Goal: Task Accomplishment & Management: Complete application form

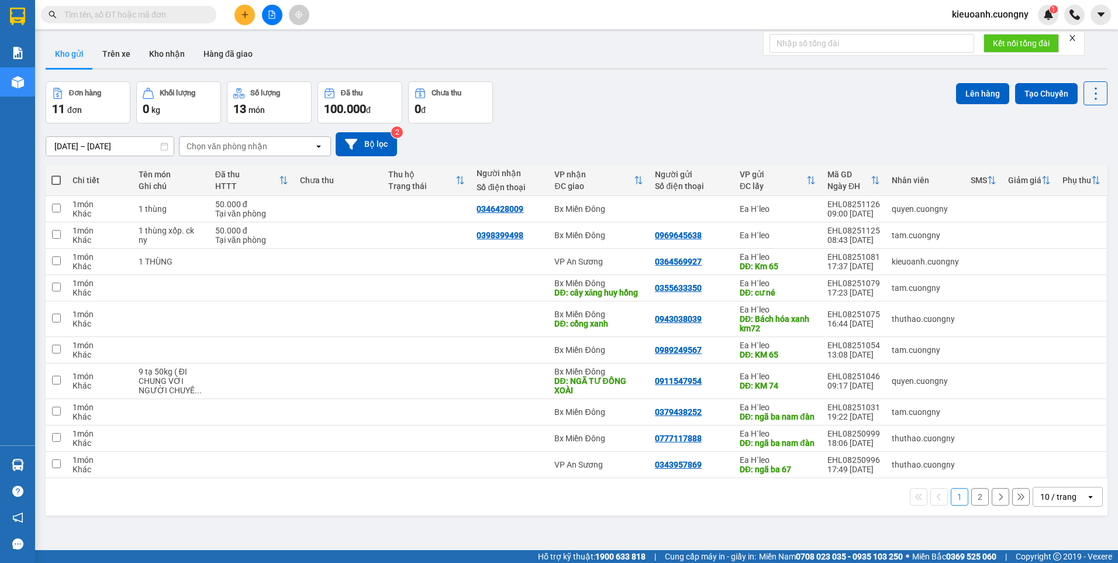
scroll to position [54, 0]
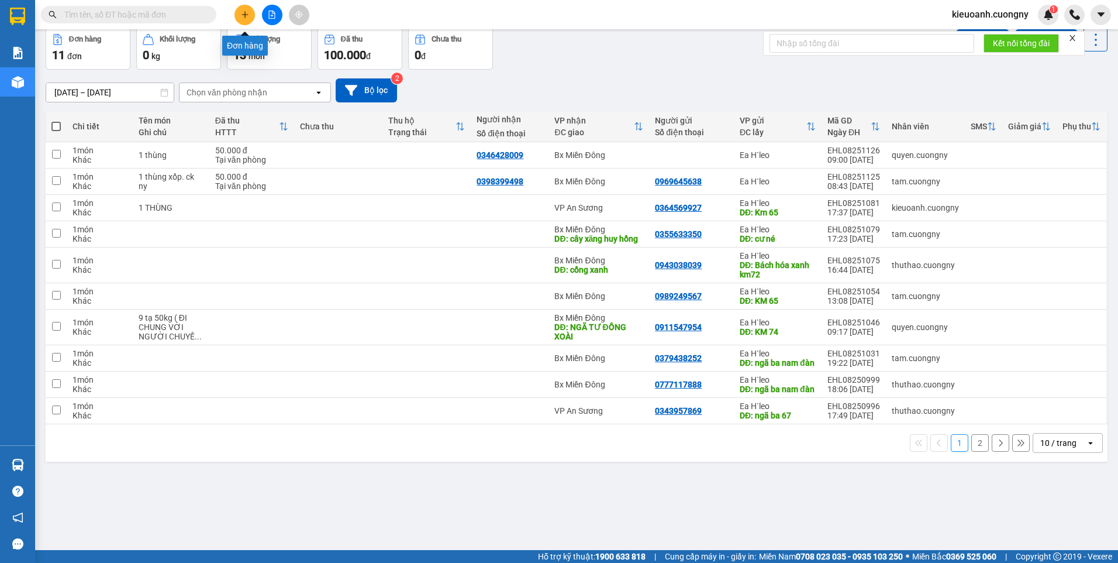
click at [249, 15] on button at bounding box center [245, 15] width 20 height 20
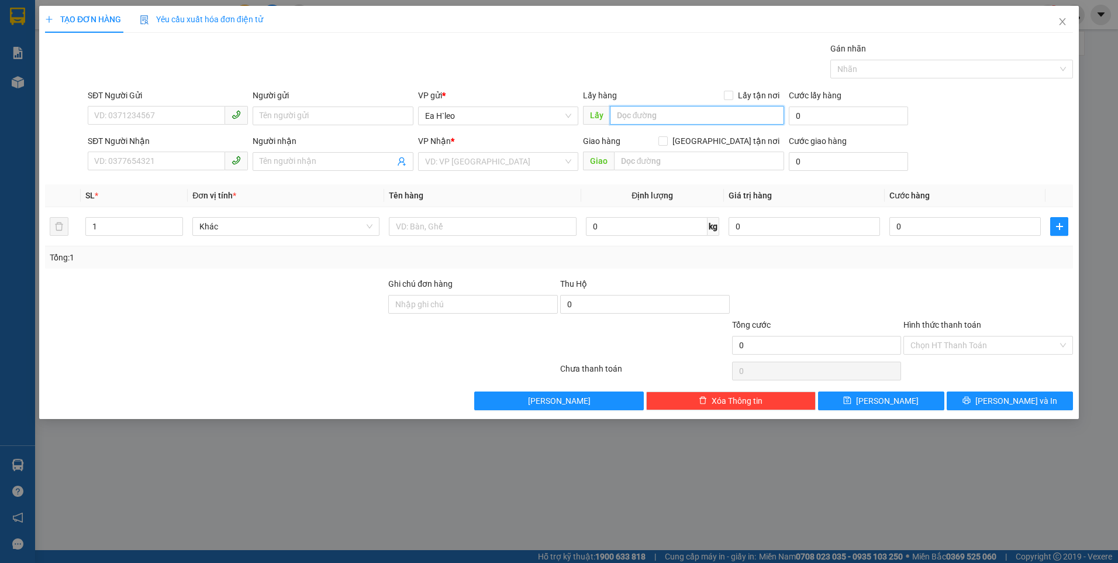
click at [746, 111] on input "text" at bounding box center [697, 115] width 175 height 19
type input "e"
type input "é"
type input "e"
type input "C"
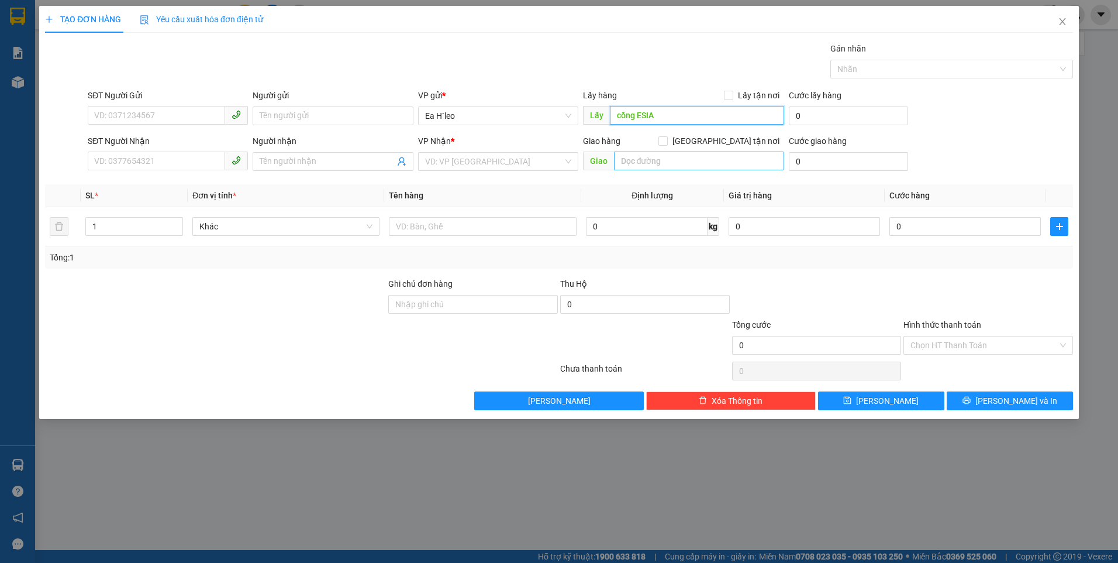
type input "cổng ESIA"
click at [632, 158] on input "text" at bounding box center [699, 160] width 171 height 19
type input "C"
type input "EON BÌNH DƯƠNG"
click at [467, 166] on input "search" at bounding box center [494, 162] width 138 height 18
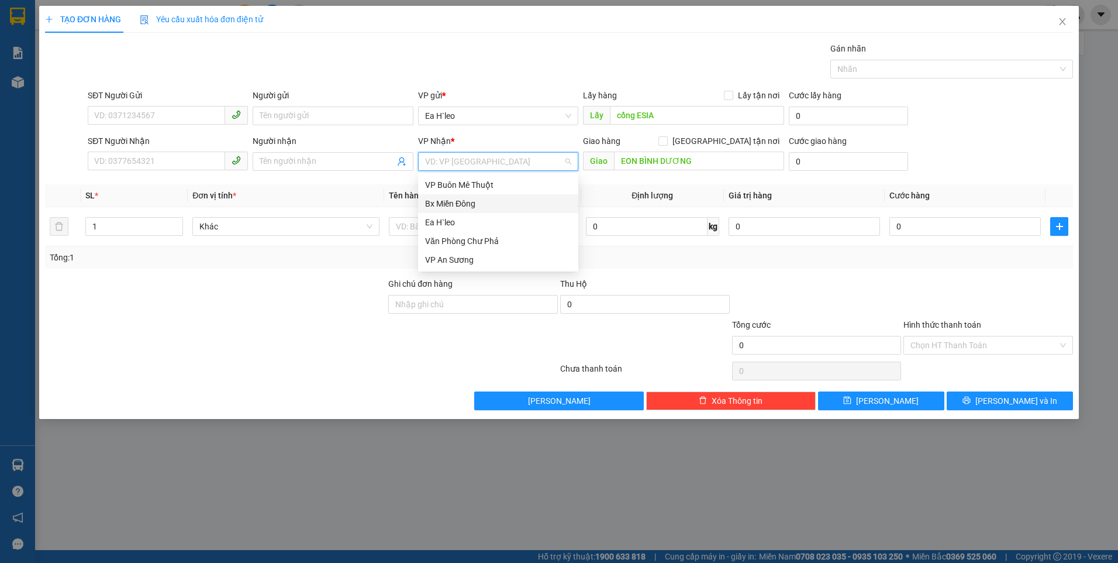
click at [484, 201] on div "Bx Miền Đông" at bounding box center [498, 203] width 146 height 13
click at [161, 115] on input "SĐT Người Gửi" at bounding box center [156, 115] width 137 height 19
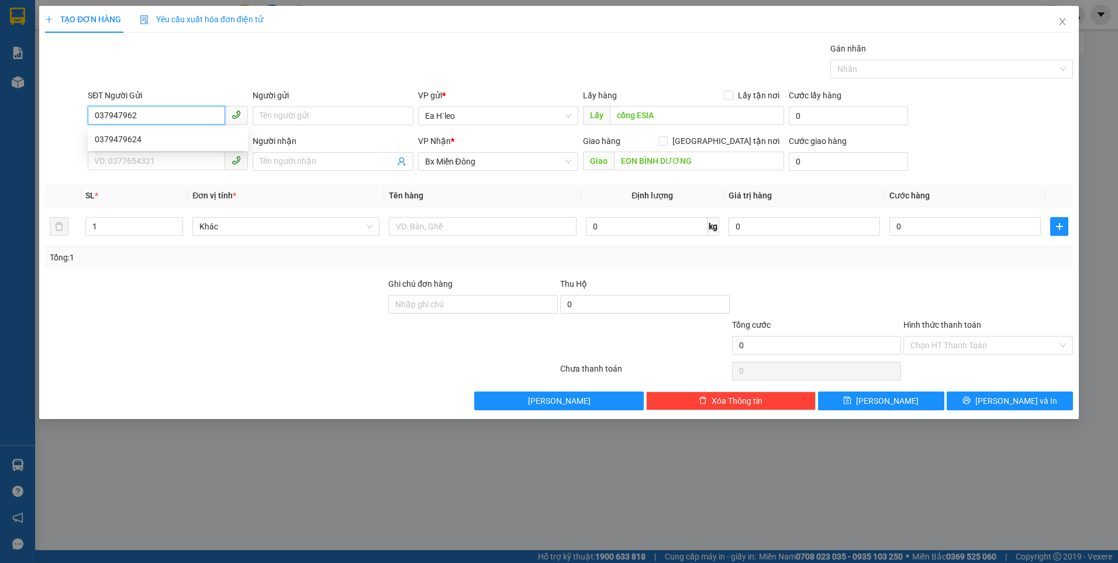
type input "0379479624"
click at [158, 136] on div "0379479624" at bounding box center [168, 139] width 146 height 13
click at [113, 114] on input "0379479624" at bounding box center [156, 115] width 137 height 19
click at [187, 115] on input "0379479624" at bounding box center [156, 115] width 137 height 19
click at [187, 136] on div "0379479624" at bounding box center [168, 139] width 146 height 13
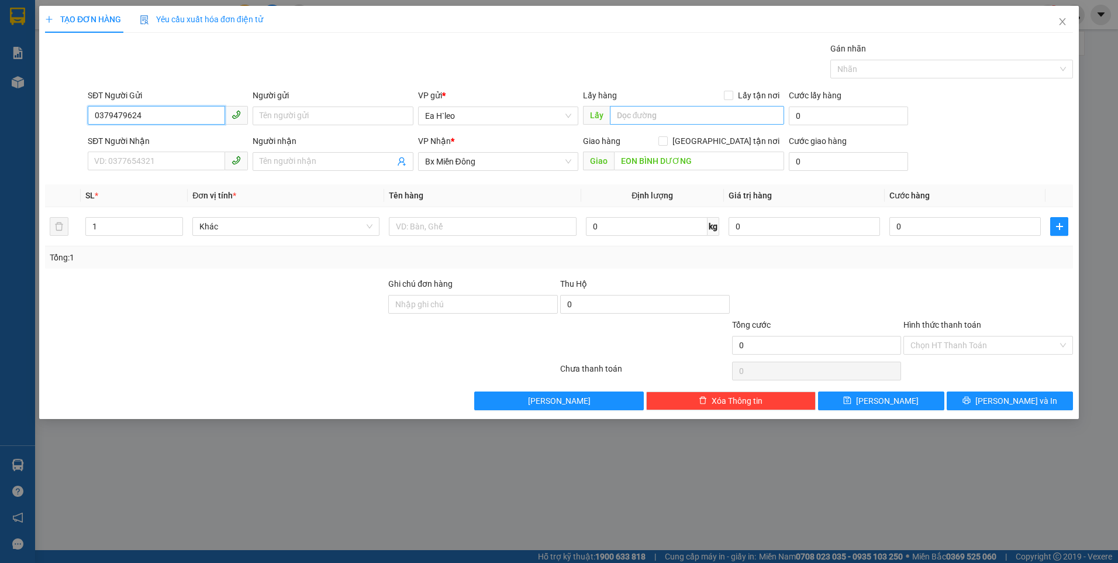
type input "0379479624"
click at [666, 112] on input "text" at bounding box center [697, 115] width 175 height 19
type input "Cổng ESIA"
click at [485, 229] on input "text" at bounding box center [482, 226] width 187 height 19
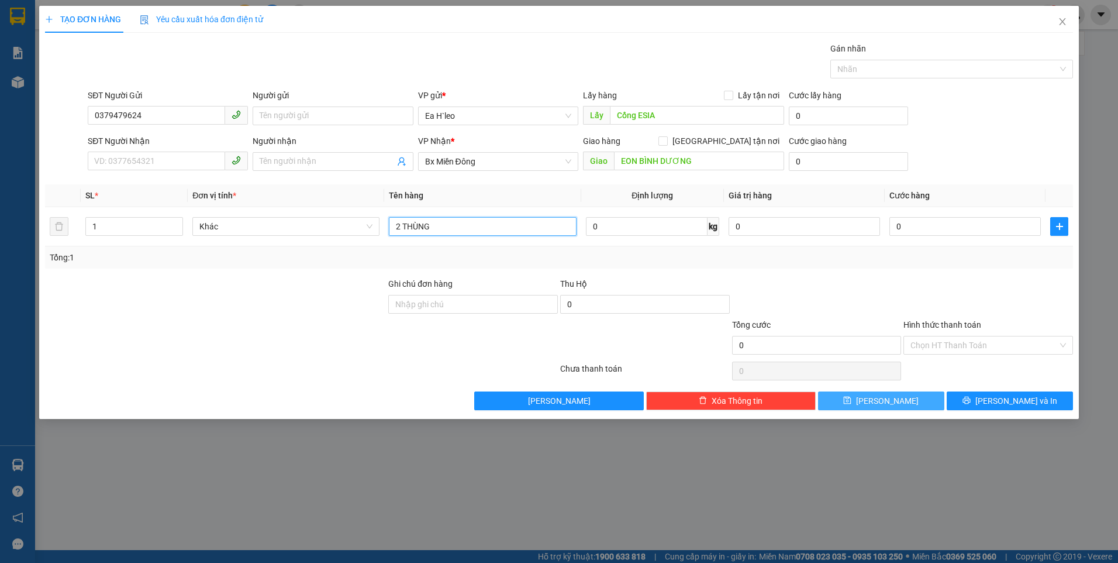
type input "2 THÙNG"
click at [851, 398] on icon "save" at bounding box center [847, 400] width 8 height 8
click at [22, 37] on div "TẠO ĐƠN HÀNG Yêu cầu xuất hóa đơn điện tử Transit Pickup Surcharge Ids Transit …" at bounding box center [559, 281] width 1118 height 563
click at [20, 25] on div "TẠO ĐƠN HÀNG Yêu cầu xuất hóa đơn điện tử Transit Pickup Surcharge Ids Transit …" at bounding box center [559, 281] width 1118 height 563
click at [1058, 23] on icon "close" at bounding box center [1062, 21] width 9 height 9
